Goal: Transaction & Acquisition: Purchase product/service

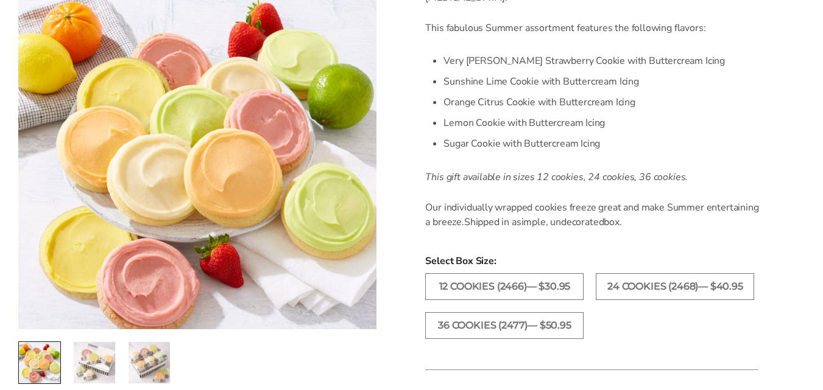
scroll to position [426, 0]
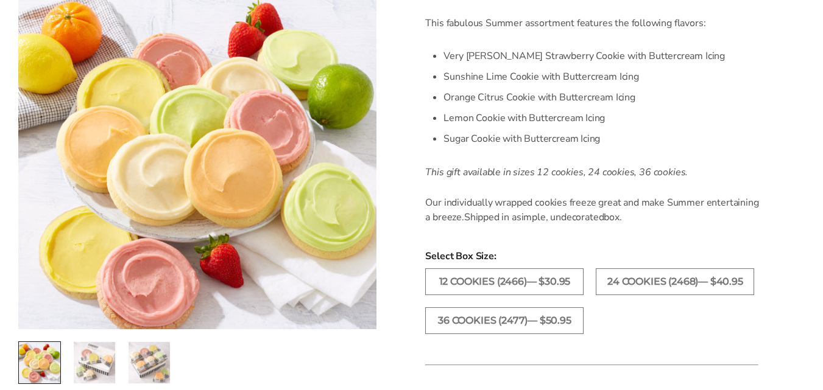
click at [80, 361] on img "2 / 3" at bounding box center [94, 362] width 41 height 41
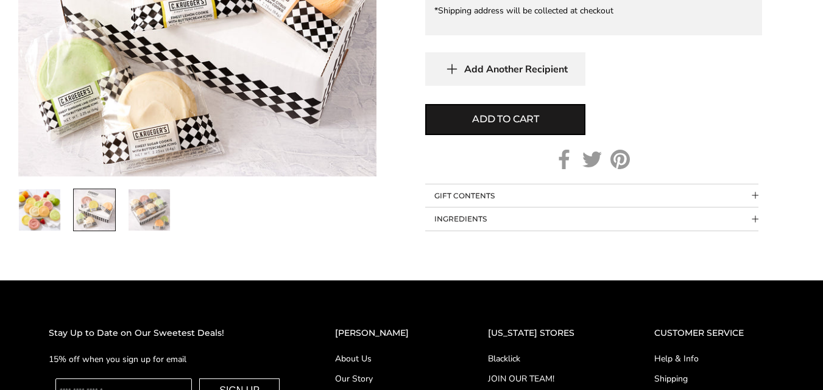
scroll to position [975, 0]
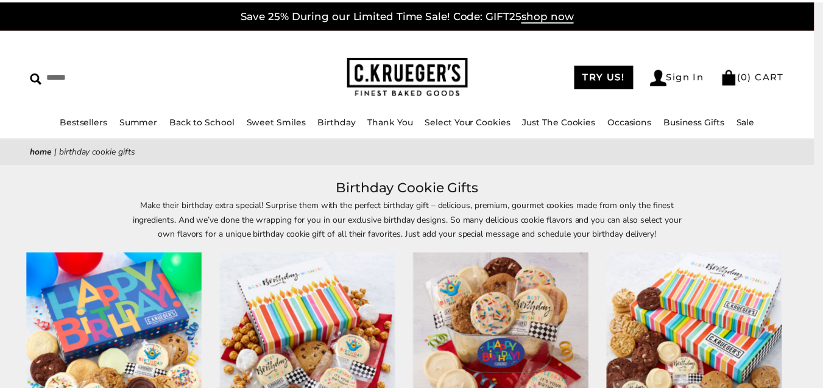
scroll to position [122, 0]
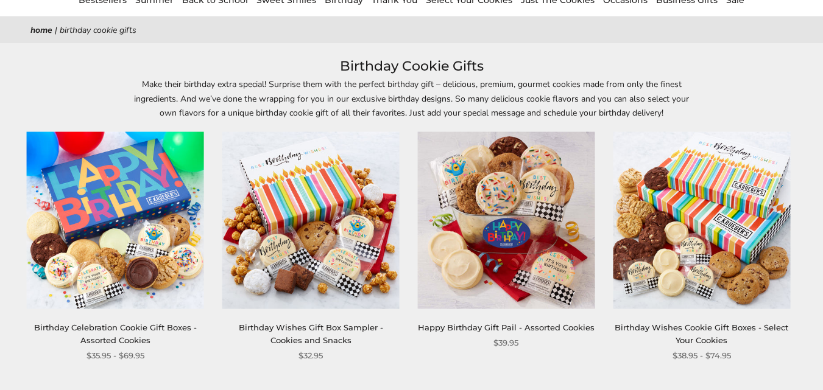
click at [540, 205] on img at bounding box center [505, 220] width 177 height 177
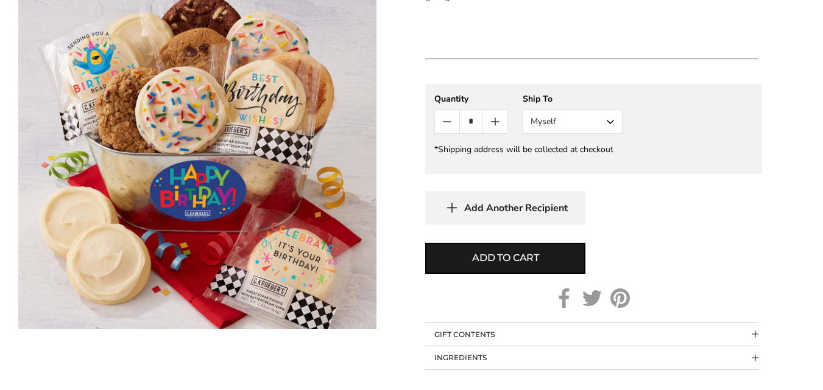
scroll to position [548, 0]
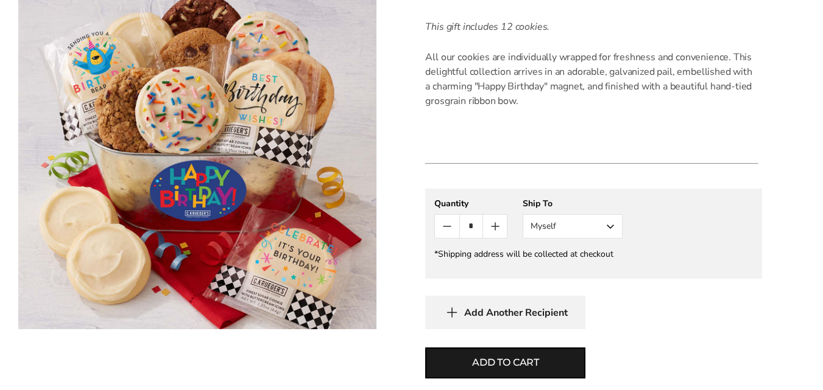
click at [567, 223] on button "Myself" at bounding box center [573, 226] width 100 height 24
click at [555, 275] on button "Other Recipient" at bounding box center [572, 272] width 99 height 22
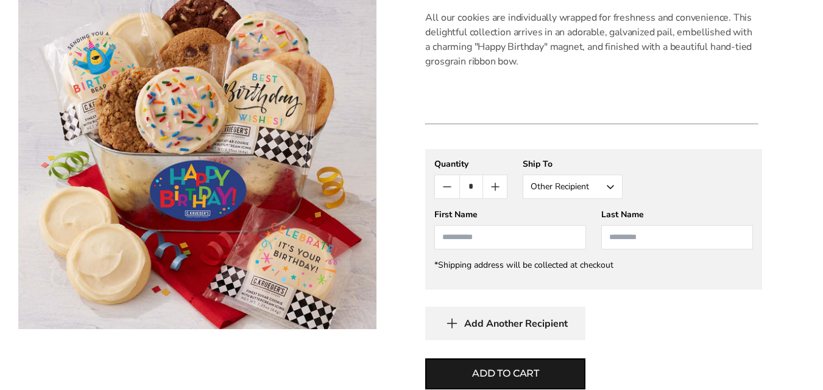
scroll to position [609, 0]
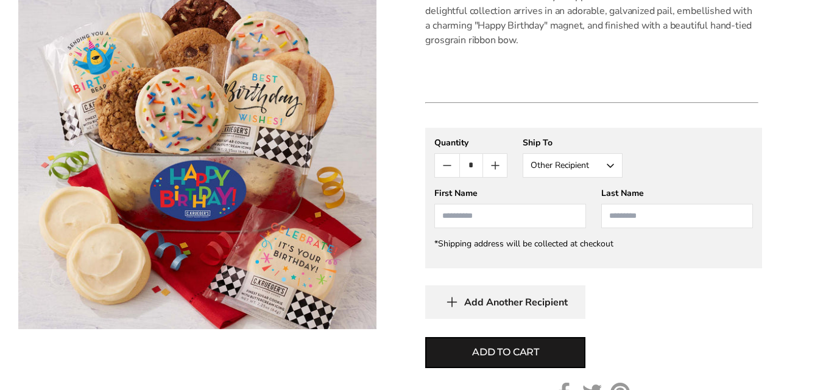
click at [495, 219] on input "First Name" at bounding box center [510, 216] width 152 height 24
type input "****"
type input "*****"
click at [604, 294] on div "Add Another Recipient" at bounding box center [593, 303] width 337 height 34
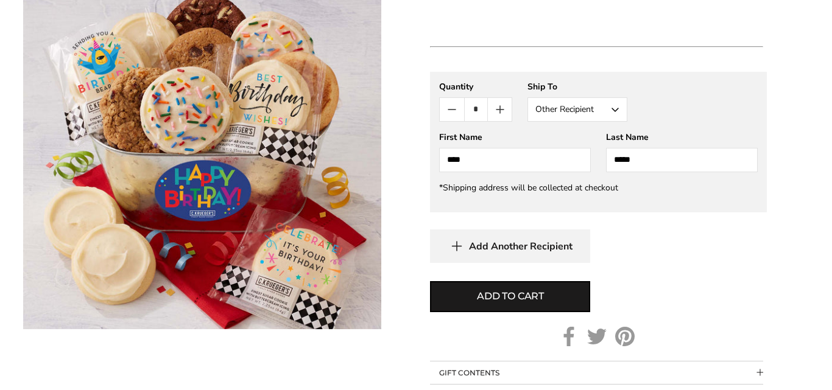
scroll to position [731, 0]
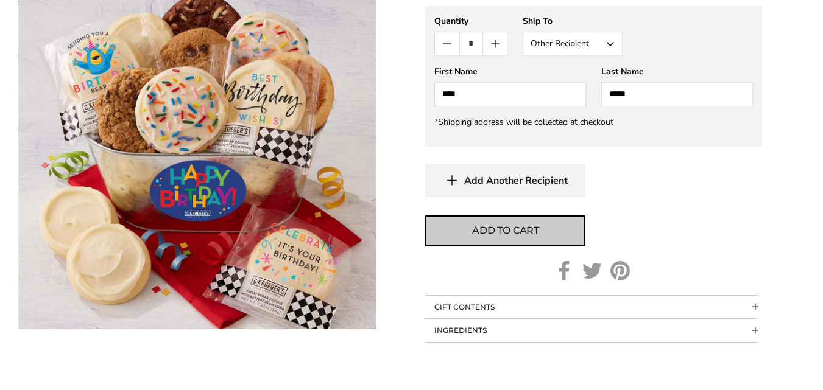
click at [510, 230] on span "Add to cart" at bounding box center [505, 231] width 67 height 15
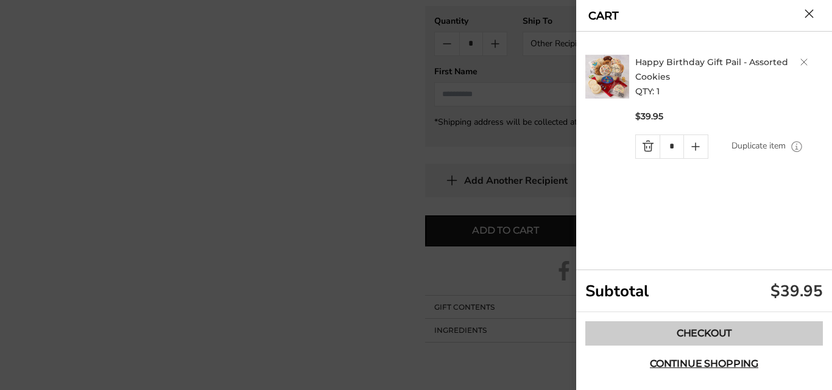
click at [667, 329] on link "Checkout" at bounding box center [704, 334] width 238 height 24
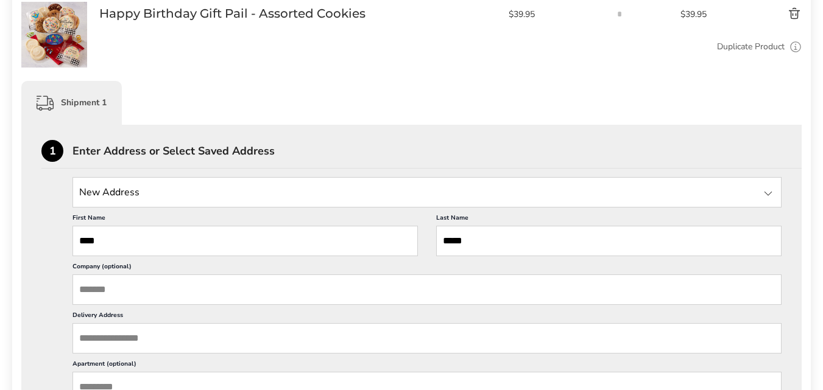
scroll to position [244, 0]
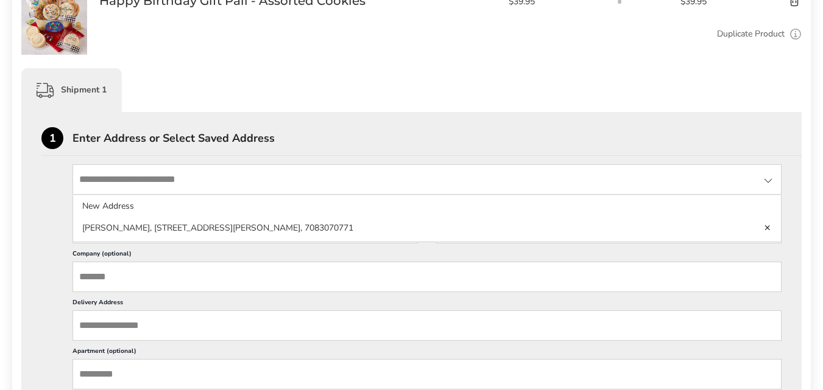
click at [170, 182] on input "State" at bounding box center [426, 179] width 709 height 30
click at [48, 187] on div "New Address New Address Kerri Coughlin, 9892 Folkers Dr, Frankfort, IL, 60423-1…" at bounding box center [411, 375] width 740 height 422
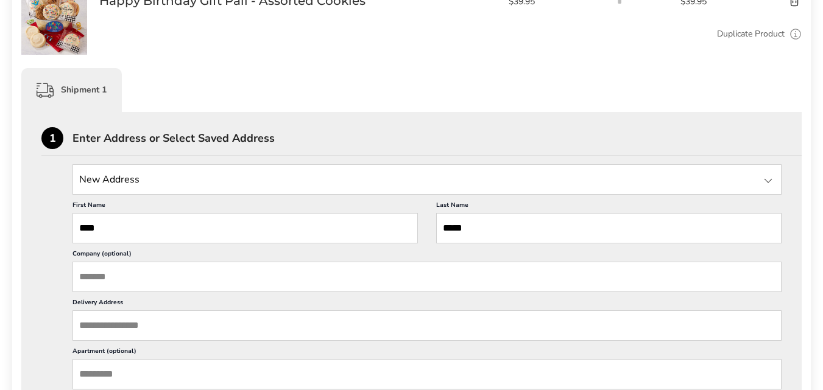
scroll to position [366, 0]
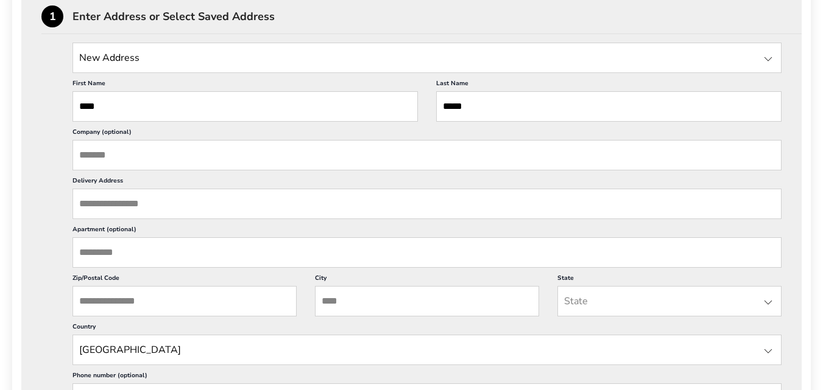
click at [102, 208] on input "Delivery Address" at bounding box center [426, 204] width 709 height 30
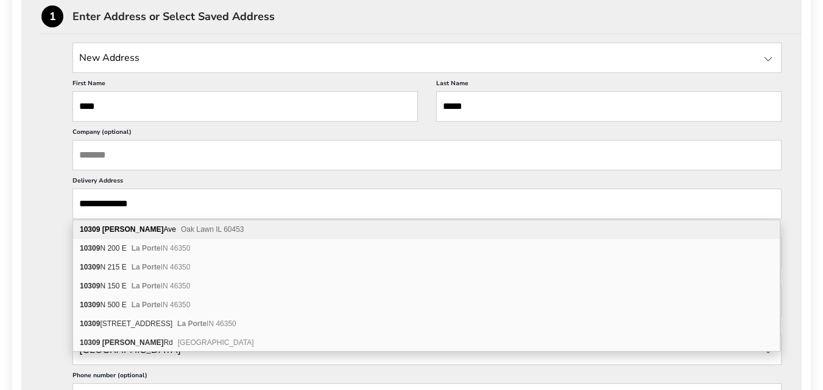
click at [120, 230] on b "Laporte" at bounding box center [133, 229] width 62 height 9
type input "**********"
type input "********"
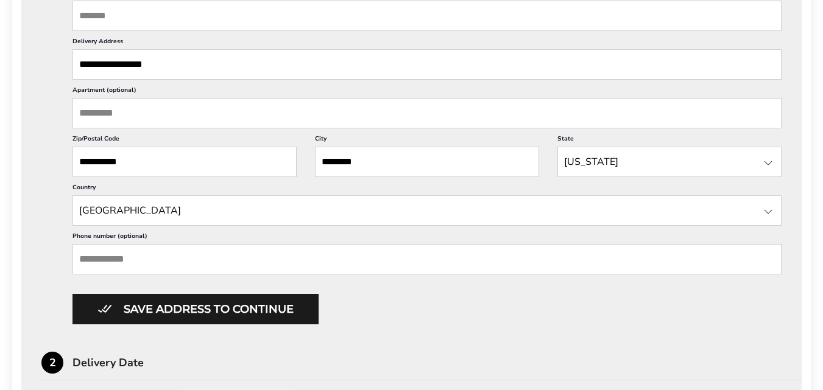
scroll to position [548, 0]
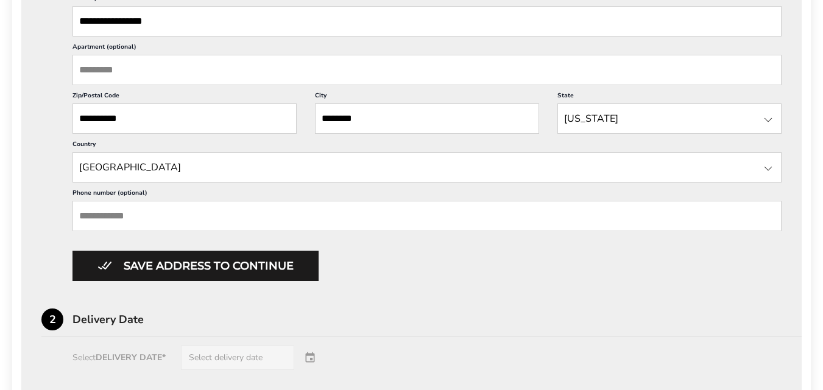
click at [162, 214] on input "Phone number (optional)" at bounding box center [426, 216] width 709 height 30
click at [460, 294] on div "**********" at bounding box center [411, 256] width 740 height 866
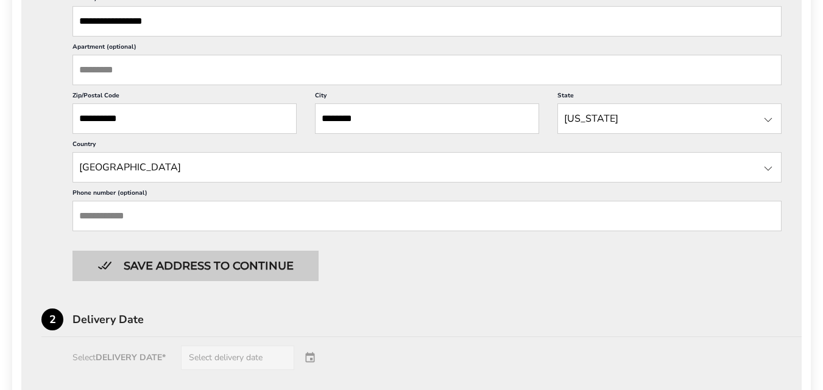
click at [274, 270] on button "Save address to continue" at bounding box center [195, 266] width 246 height 30
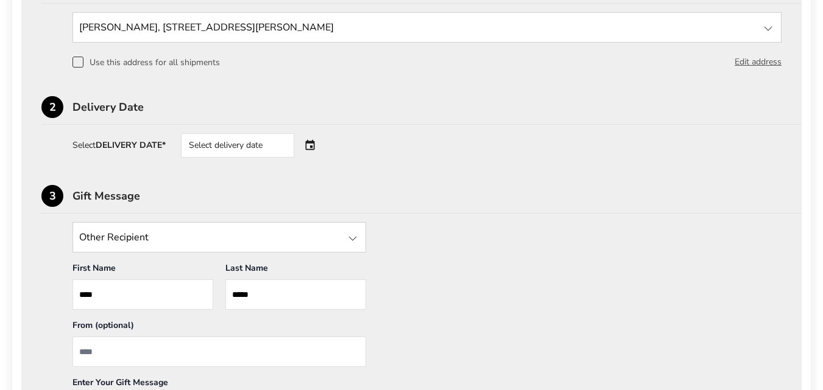
scroll to position [366, 0]
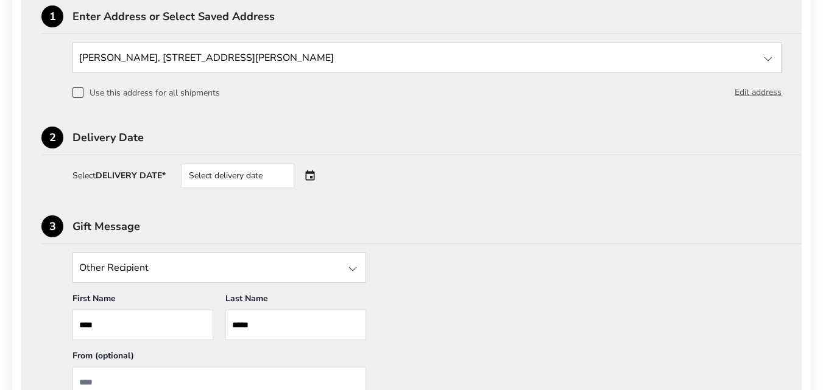
click at [313, 177] on div "Select delivery date" at bounding box center [254, 176] width 147 height 24
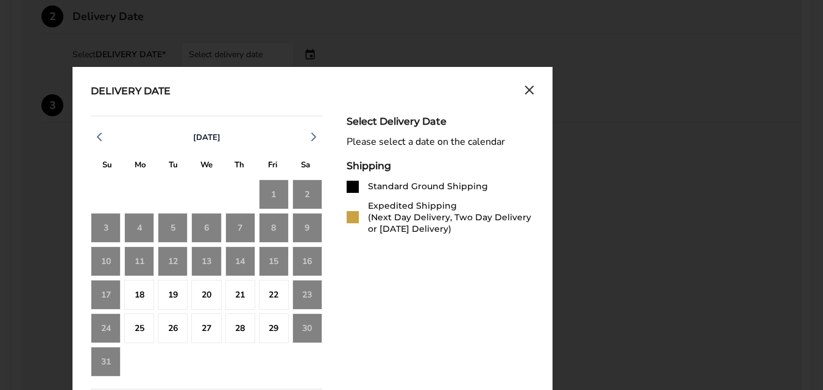
scroll to position [487, 0]
click at [270, 259] on div "15" at bounding box center [274, 261] width 30 height 30
